Goal: Task Accomplishment & Management: Use online tool/utility

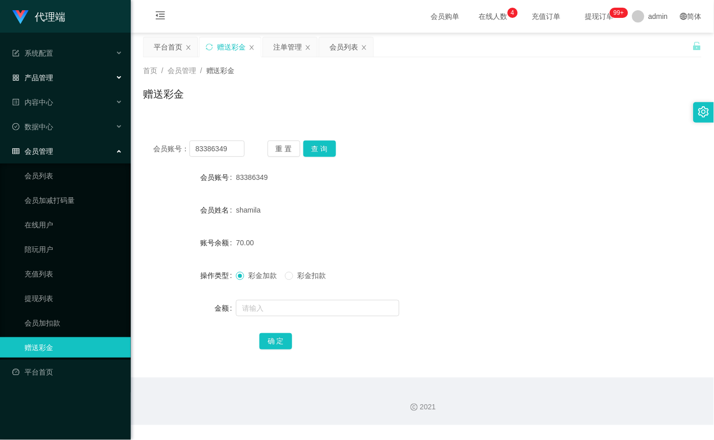
click at [60, 78] on div "产品管理" at bounding box center [65, 77] width 131 height 20
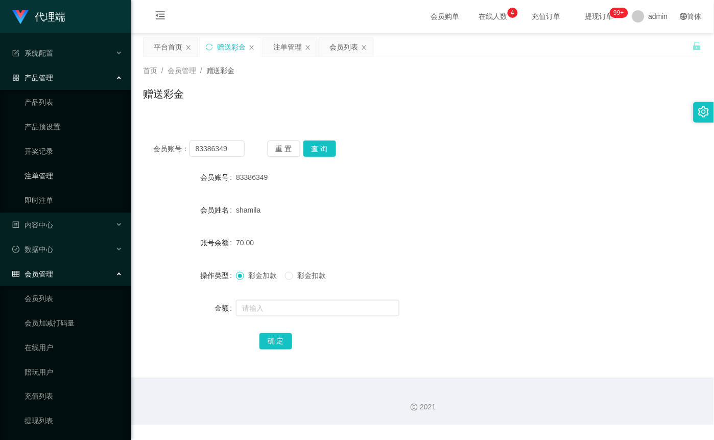
click at [63, 177] on link "注单管理" at bounding box center [74, 175] width 98 height 20
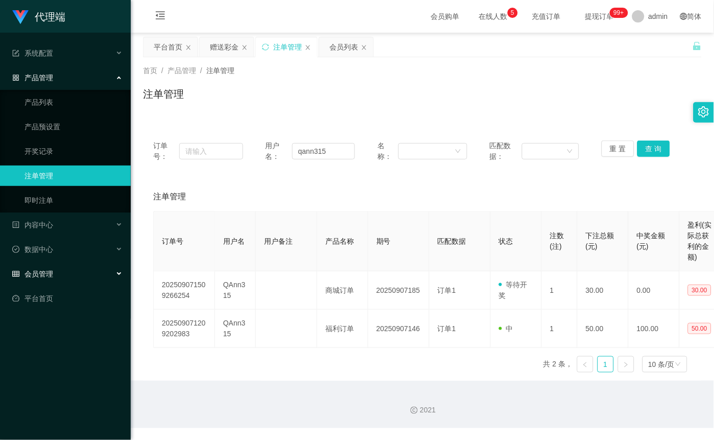
click at [60, 278] on div "会员管理" at bounding box center [65, 274] width 131 height 20
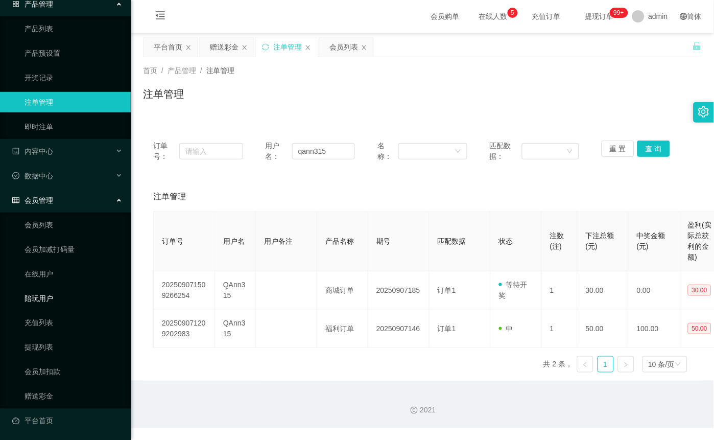
scroll to position [75, 0]
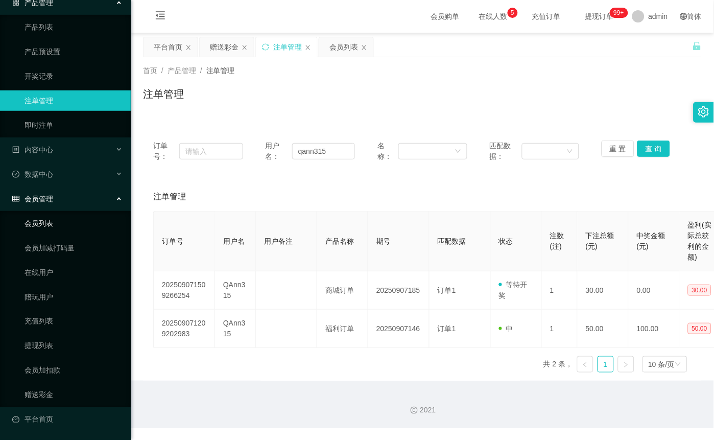
click at [58, 220] on link "会员列表" at bounding box center [74, 223] width 98 height 20
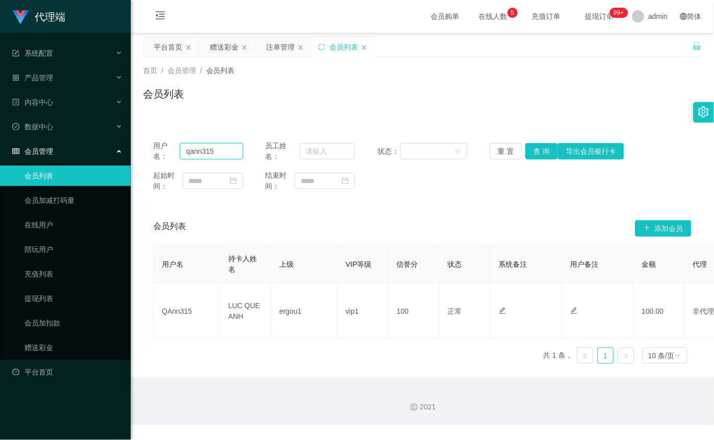
click at [218, 149] on input "qann315" at bounding box center [211, 151] width 63 height 16
paste input "87983393"
type input "87983393"
click at [533, 151] on button "查 询" at bounding box center [542, 151] width 33 height 16
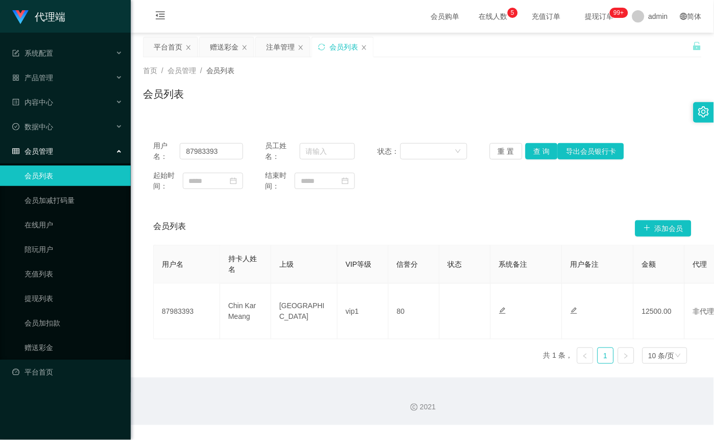
click at [61, 158] on div "会员管理" at bounding box center [65, 151] width 131 height 20
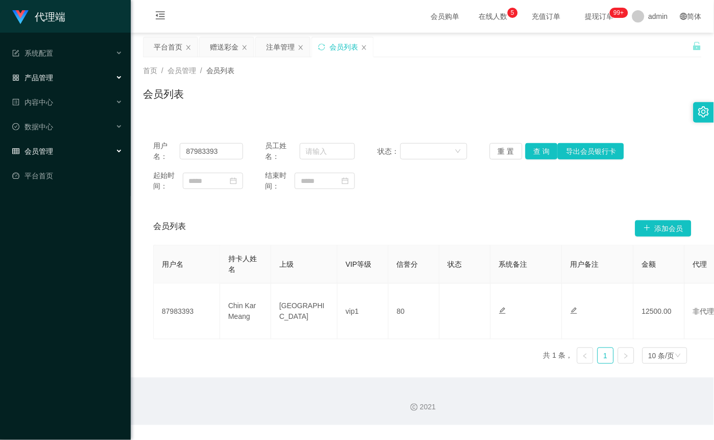
click at [58, 80] on div "产品管理" at bounding box center [65, 77] width 131 height 20
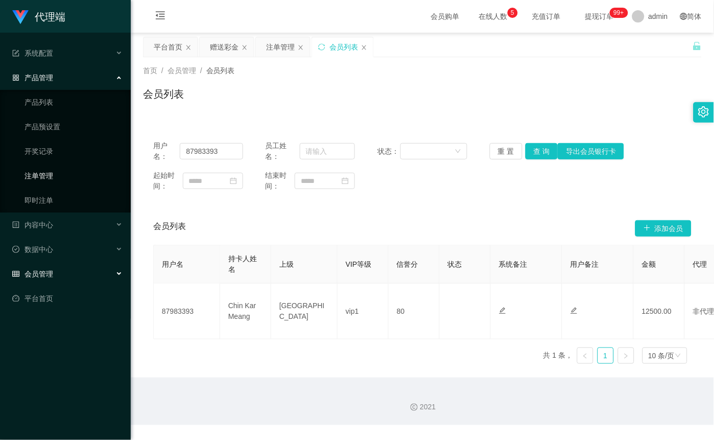
click at [50, 177] on link "注单管理" at bounding box center [74, 175] width 98 height 20
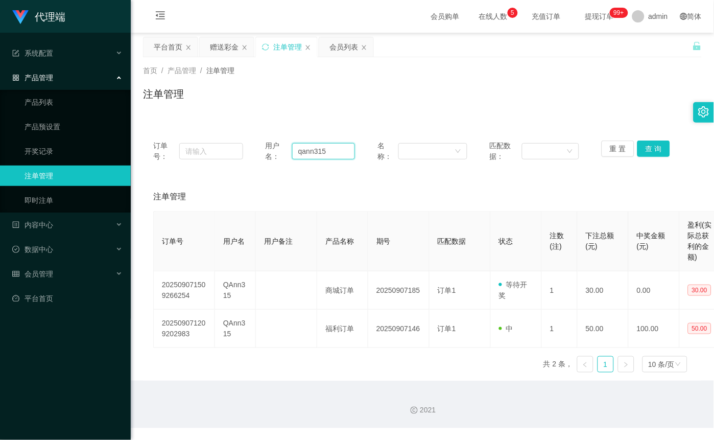
drag, startPoint x: 342, startPoint y: 149, endPoint x: 260, endPoint y: 155, distance: 81.9
click at [260, 155] on div "订单号： 用户名： qann315 名称： 匹配数据： 重 置 查 询" at bounding box center [422, 150] width 538 height 21
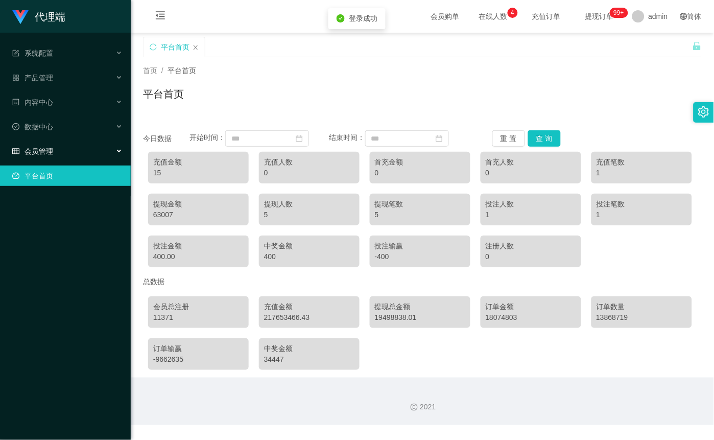
click at [35, 157] on div "会员管理" at bounding box center [65, 151] width 131 height 20
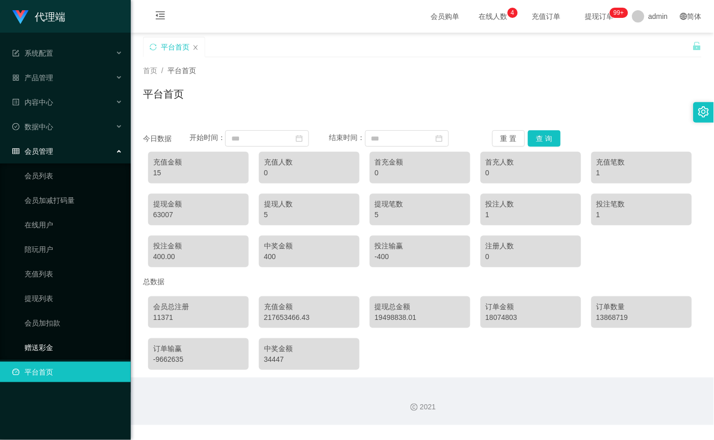
click at [41, 344] on link "赠送彩金" at bounding box center [74, 347] width 98 height 20
